Goal: Task Accomplishment & Management: Use online tool/utility

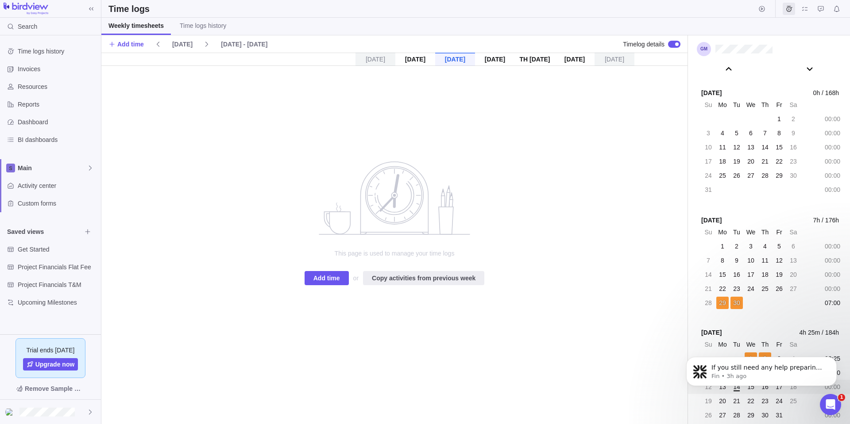
scroll to position [845, 0]
click at [812, 380] on p "Fin • 3h ago" at bounding box center [768, 377] width 114 height 8
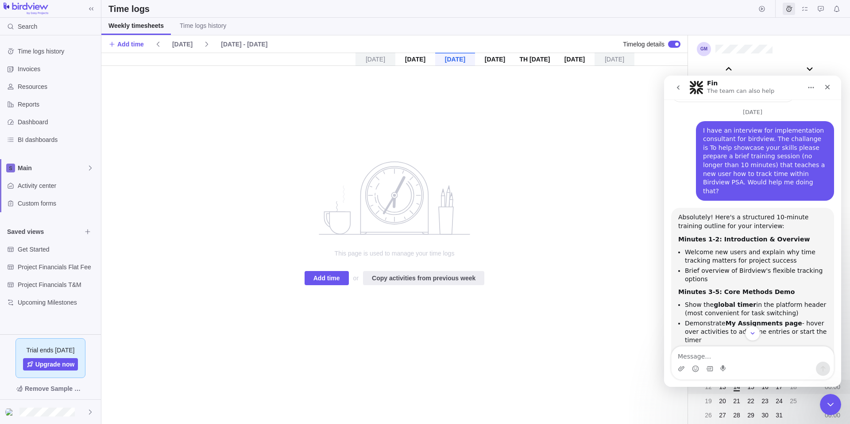
scroll to position [550, 0]
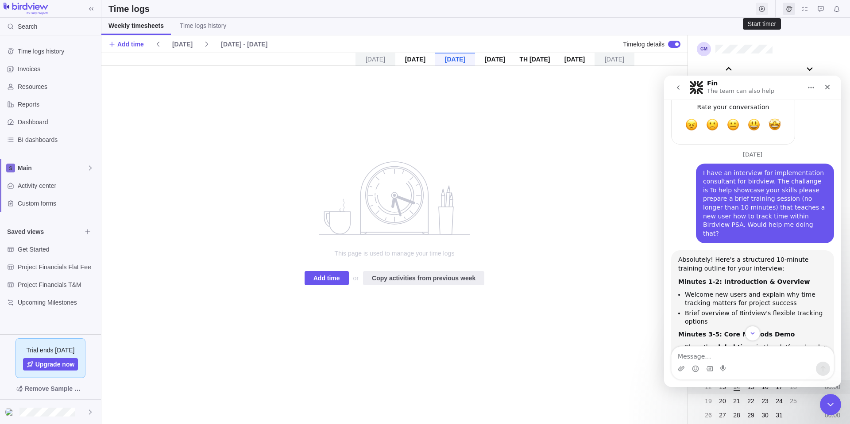
click at [761, 6] on icon "Start timer" at bounding box center [762, 9] width 6 height 6
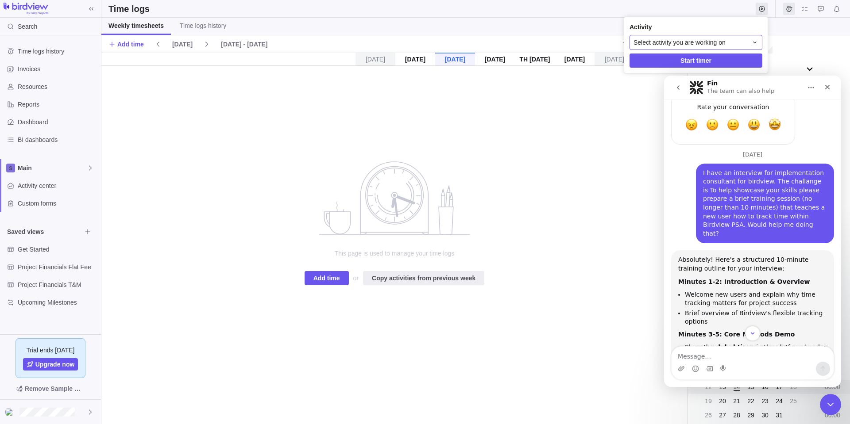
click at [712, 43] on span "Select activity you are working on" at bounding box center [679, 42] width 92 height 9
click at [649, 80] on span "[Sample] Event Conference" at bounding box center [687, 79] width 76 height 9
click at [832, 400] on icon "Close Intercom Messenger" at bounding box center [829, 403] width 11 height 11
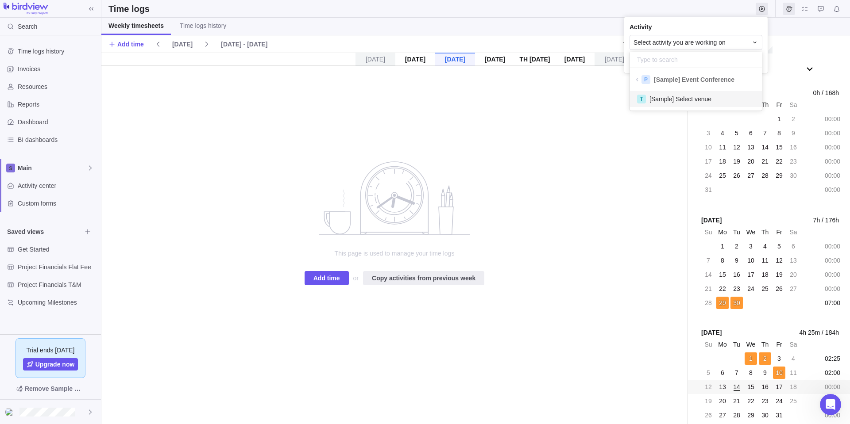
click at [679, 99] on span "[Sample] Select venue" at bounding box center [680, 99] width 62 height 9
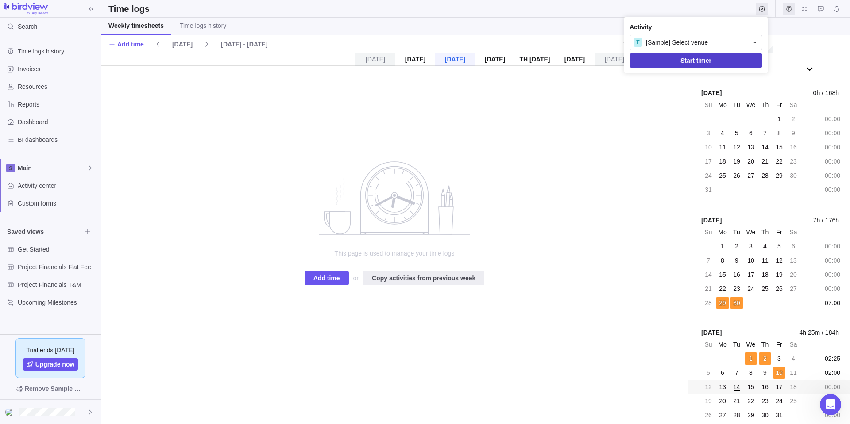
click at [699, 54] on span "Start timer" at bounding box center [695, 61] width 133 height 14
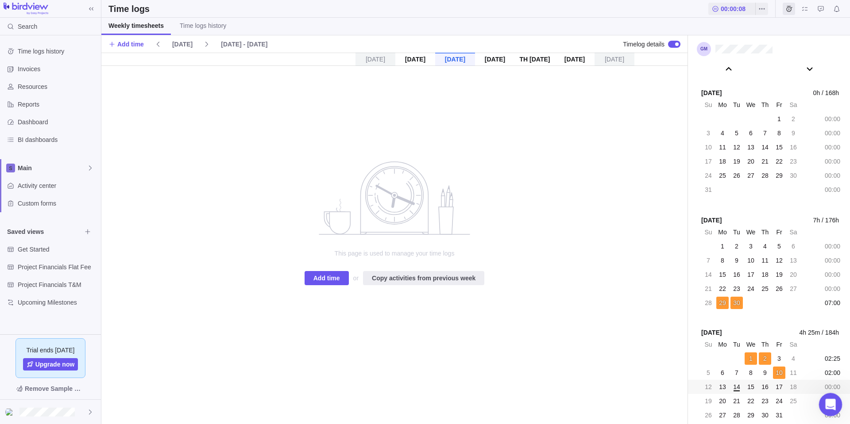
click at [836, 409] on div "Open Intercom Messenger" at bounding box center [828, 403] width 29 height 29
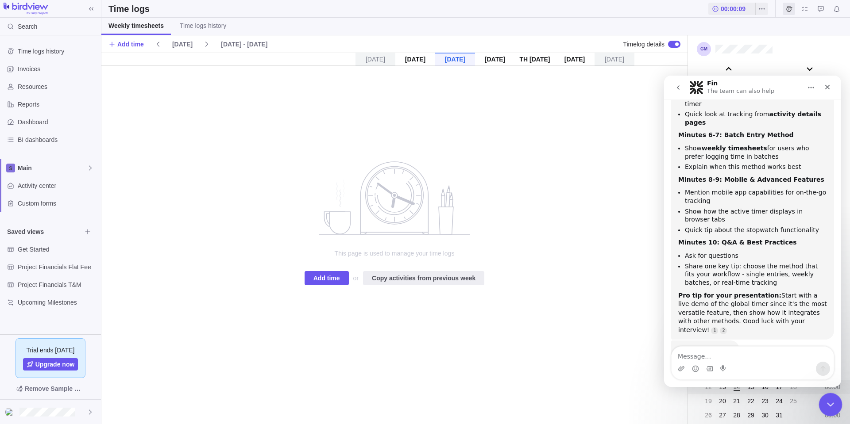
scroll to position [845, 0]
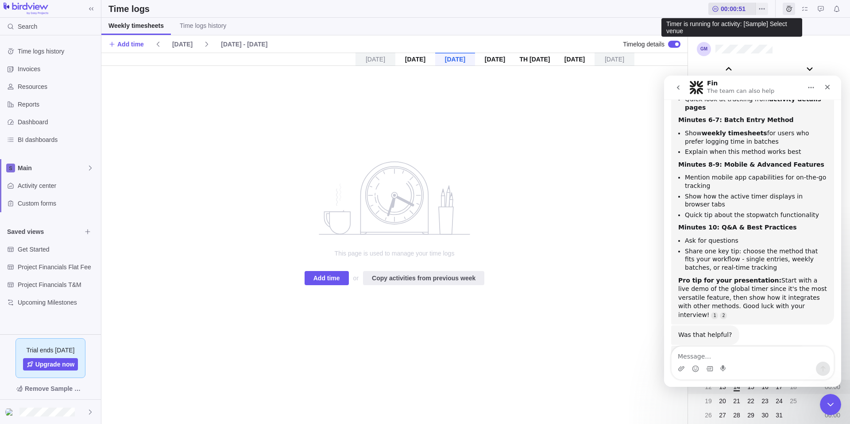
click at [733, 13] on span "00:00:51" at bounding box center [733, 8] width 25 height 9
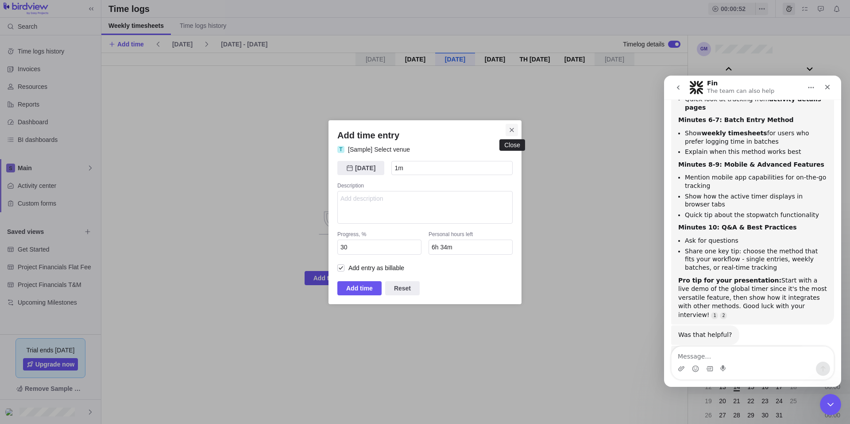
click at [510, 128] on icon "Close" at bounding box center [511, 130] width 7 height 7
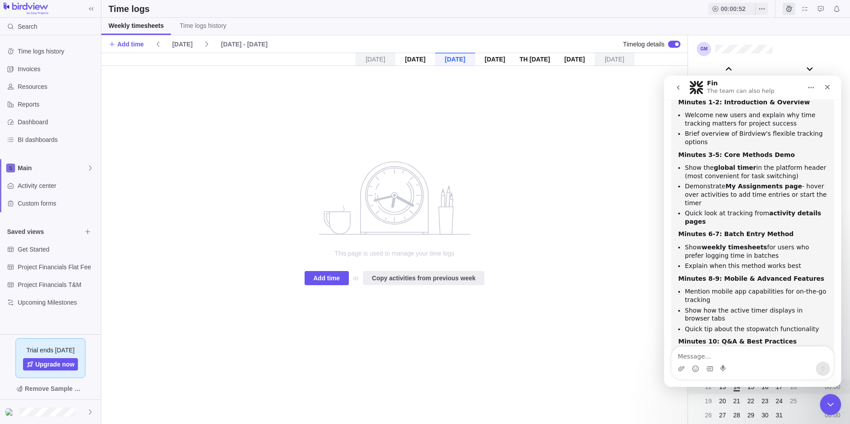
scroll to position [668, 0]
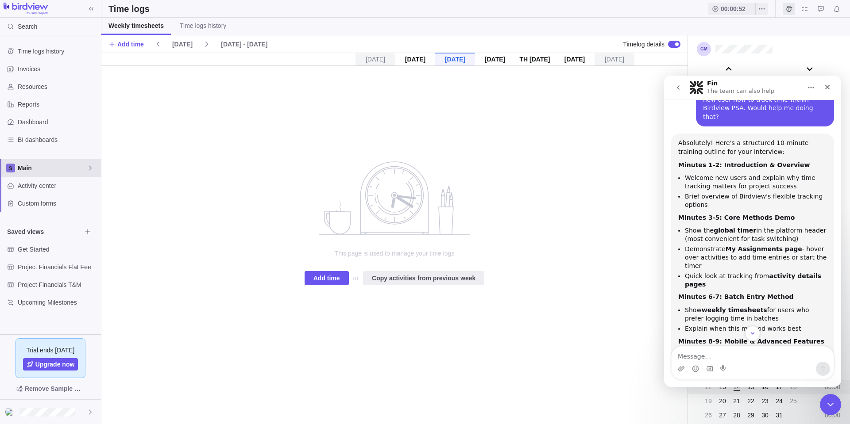
click at [70, 168] on span "Main" at bounding box center [52, 168] width 69 height 9
click at [87, 185] on span "Edit space settings" at bounding box center [83, 189] width 12 height 12
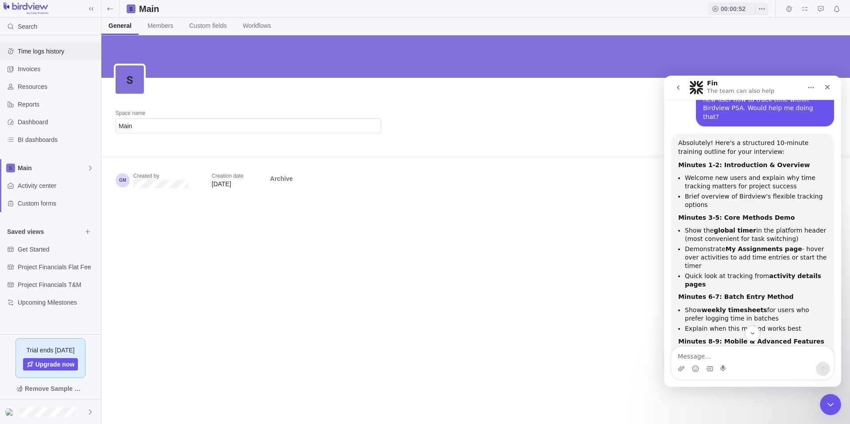
click at [45, 50] on span "Time logs history" at bounding box center [58, 51] width 80 height 9
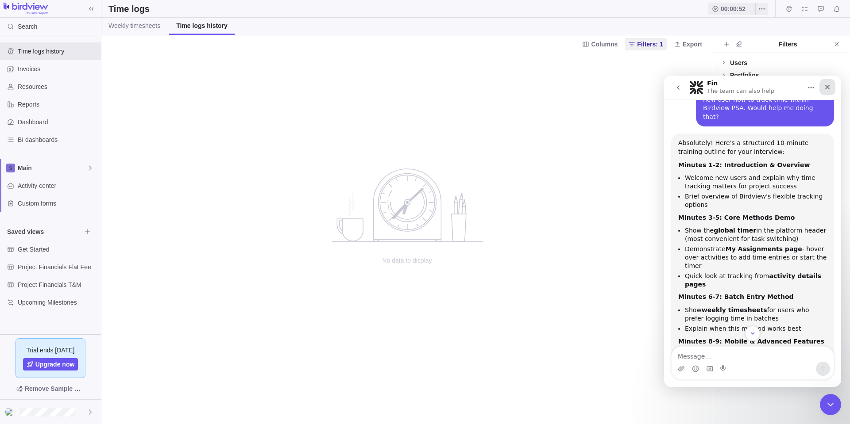
click at [826, 85] on icon "Close" at bounding box center [827, 87] width 7 height 7
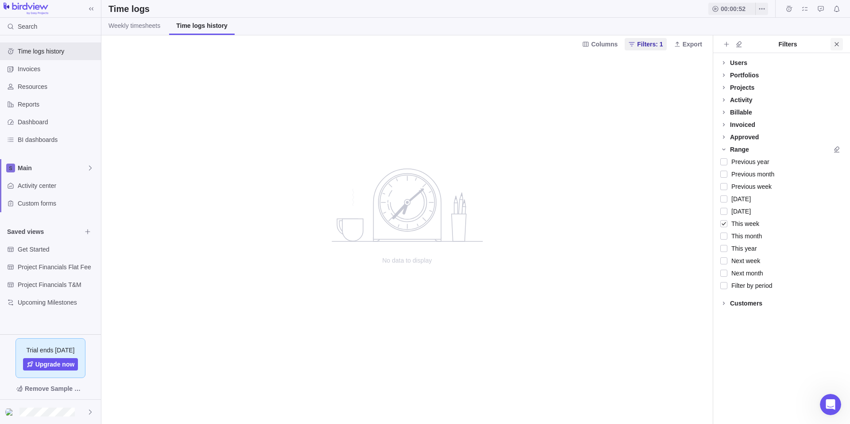
click at [839, 42] on icon "Close" at bounding box center [836, 44] width 7 height 7
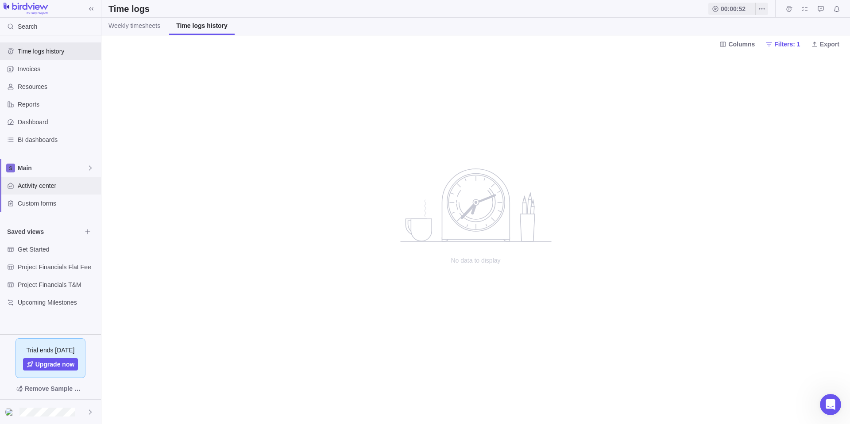
click at [46, 187] on span "Activity center" at bounding box center [58, 185] width 80 height 9
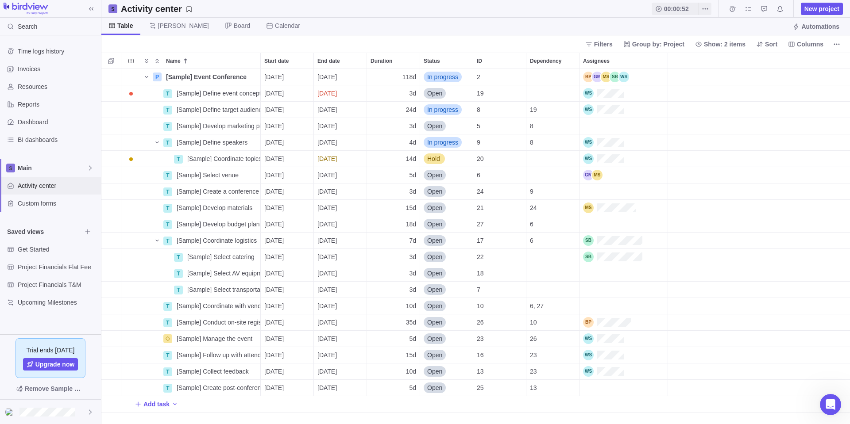
scroll to position [349, 742]
click at [146, 76] on icon "Name" at bounding box center [146, 76] width 7 height 7
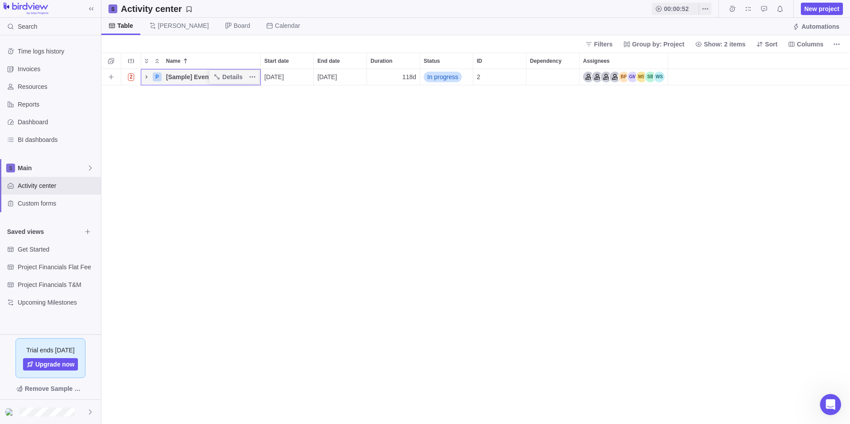
click at [146, 76] on icon "Name" at bounding box center [147, 76] width 2 height 3
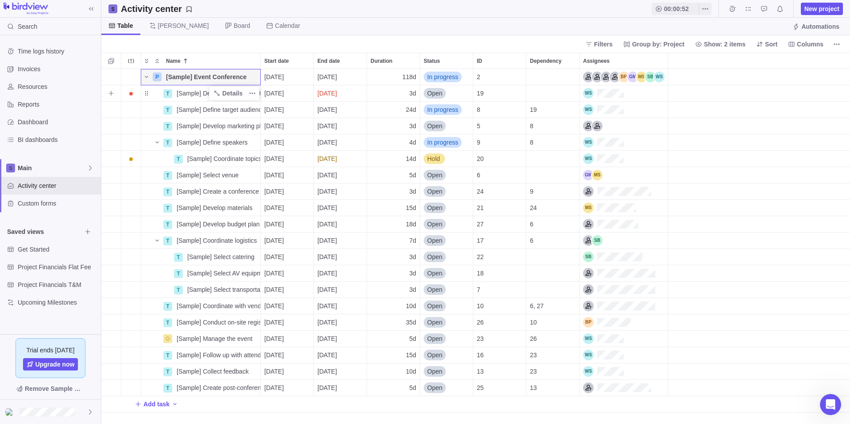
click at [192, 96] on span "[Sample] Define event concept" at bounding box center [219, 93] width 84 height 9
click at [260, 93] on input "[Sample] Define event concept" at bounding box center [217, 93] width 88 height 17
click at [249, 70] on div "Name Start date End date Duration Status ID Dependency Assignees P [Sample] Eve…" at bounding box center [475, 239] width 748 height 372
click at [233, 92] on span "Details" at bounding box center [232, 93] width 20 height 9
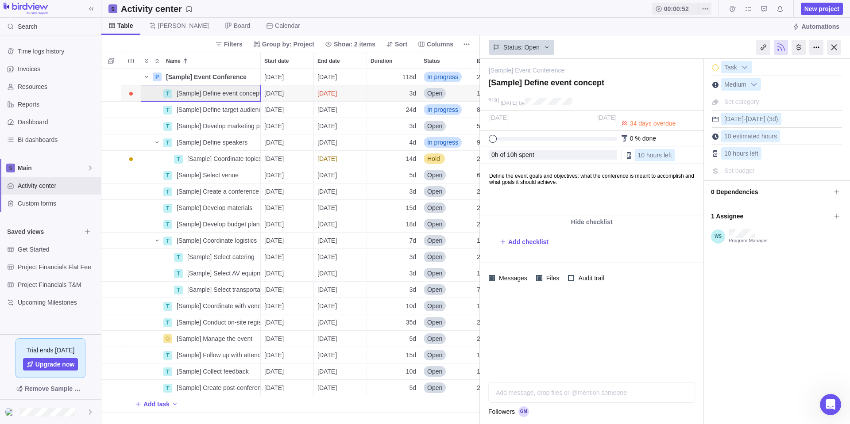
click at [623, 104] on div "#[DATE] 9 by" at bounding box center [592, 103] width 224 height 15
click at [380, 202] on div "15d" at bounding box center [393, 208] width 53 height 16
click at [639, 81] on body "Search Time logs history Invoices Resources Reports Dashboard BI dashboards Mai…" at bounding box center [425, 212] width 850 height 424
click at [538, 53] on div "Status: Open" at bounding box center [522, 47] width 66 height 15
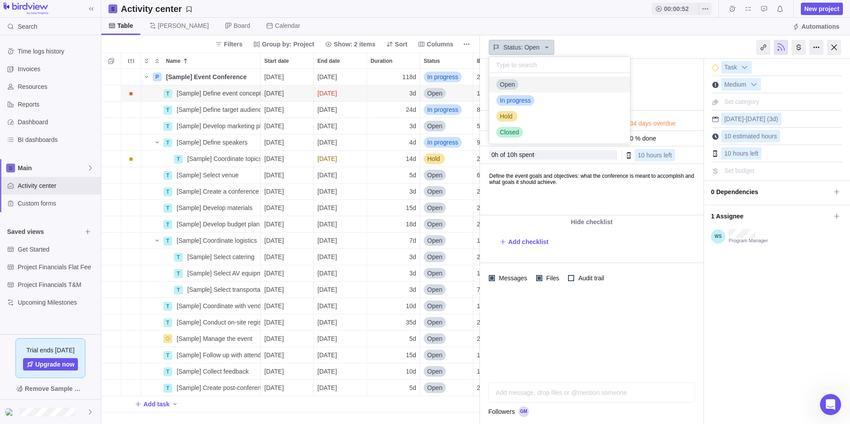
scroll to position [64, 134]
click at [538, 53] on div "Status: Open" at bounding box center [522, 47] width 66 height 15
click at [648, 154] on span "10 hours left" at bounding box center [655, 155] width 34 height 7
click at [654, 136] on span "% done" at bounding box center [645, 138] width 21 height 7
drag, startPoint x: 496, startPoint y: 139, endPoint x: 516, endPoint y: 140, distance: 20.8
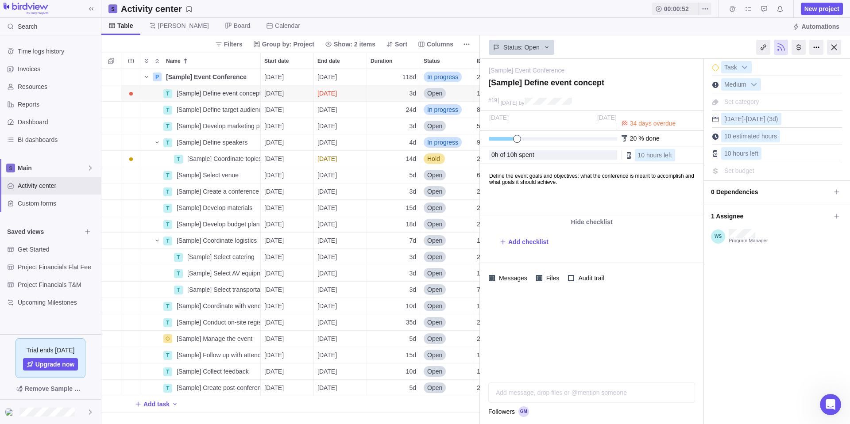
click at [516, 140] on span at bounding box center [517, 139] width 8 height 8
click at [833, 217] on icon at bounding box center [836, 216] width 7 height 7
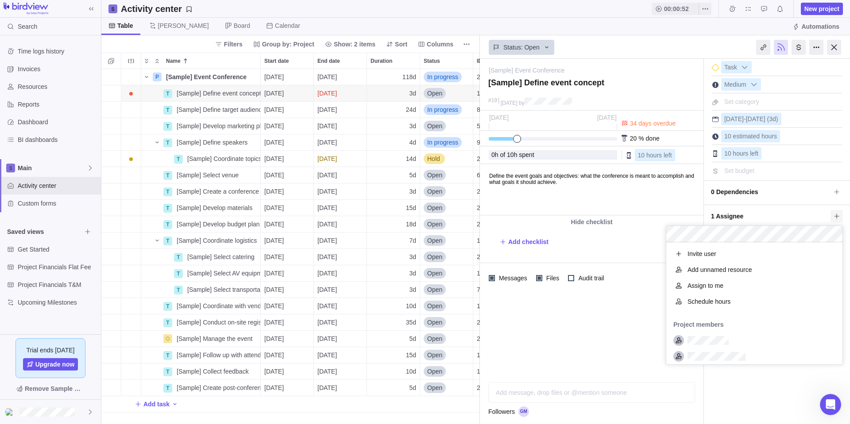
scroll to position [116, 170]
click at [744, 284] on div "Assign to me" at bounding box center [754, 286] width 176 height 16
click at [778, 386] on div "[Sample] Event Conference — change [Sample] Define event concept #[DATE] 9 by A…" at bounding box center [665, 242] width 370 height 366
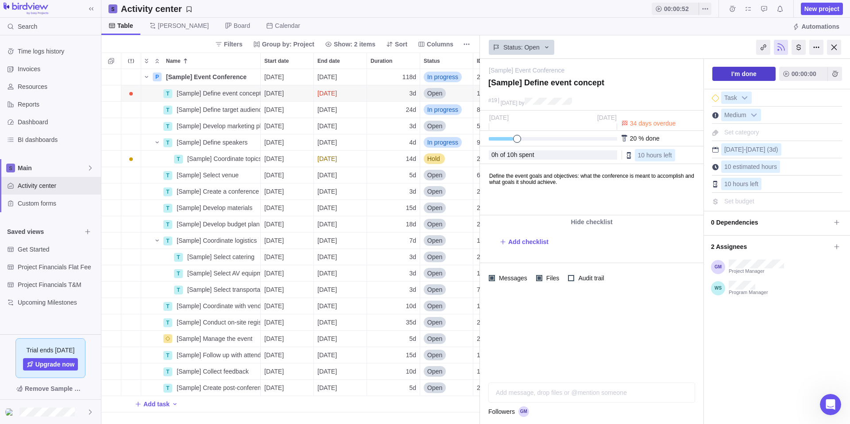
click at [764, 69] on span "I'm done" at bounding box center [743, 74] width 63 height 14
